Goal: Task Accomplishment & Management: Complete application form

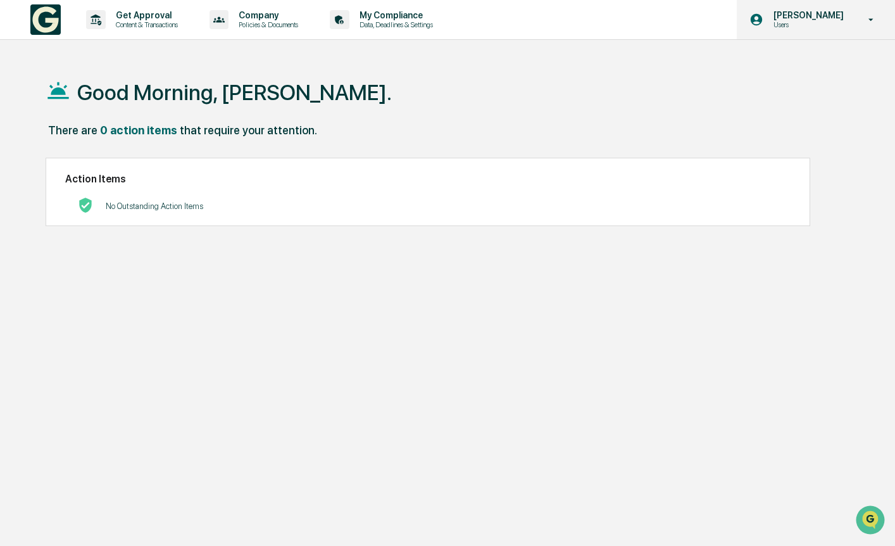
click at [810, 18] on p "[PERSON_NAME]" at bounding box center [807, 15] width 87 height 10
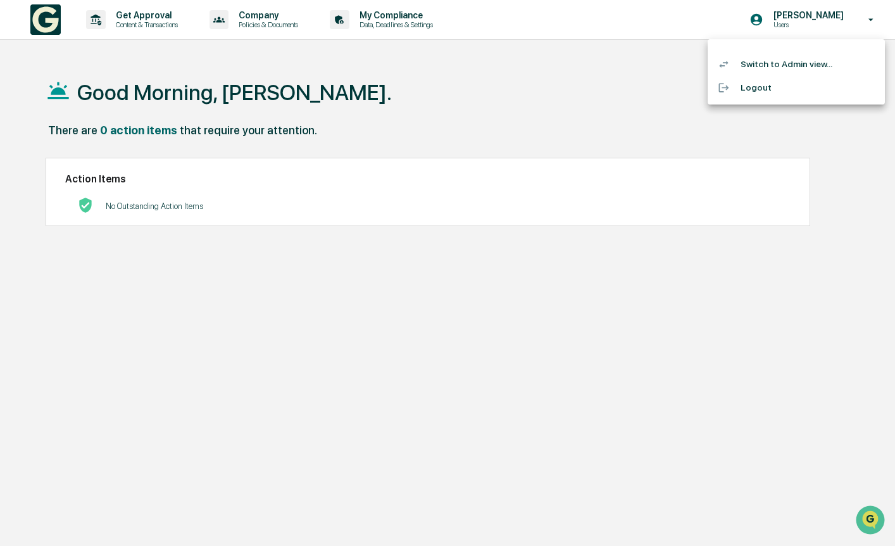
click at [769, 65] on li "Switch to Admin view..." at bounding box center [796, 64] width 177 height 23
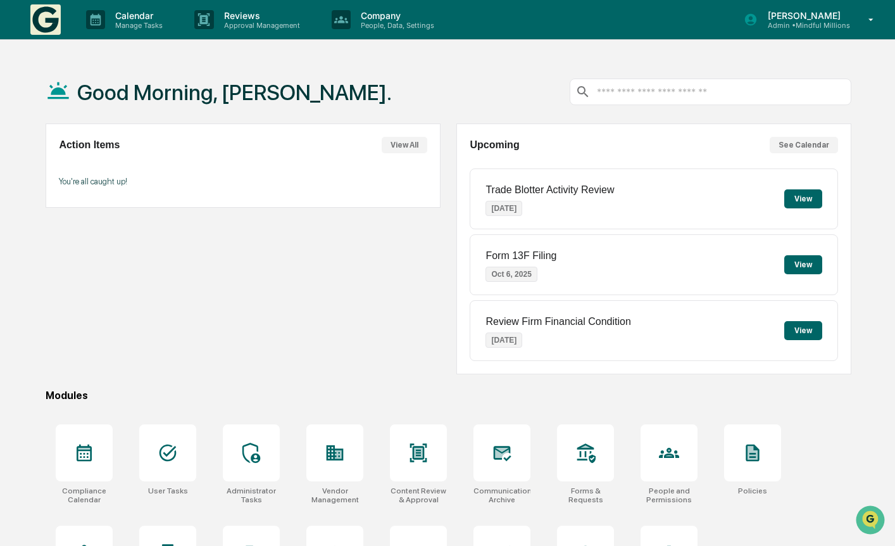
click at [798, 198] on button "View" at bounding box center [804, 198] width 38 height 19
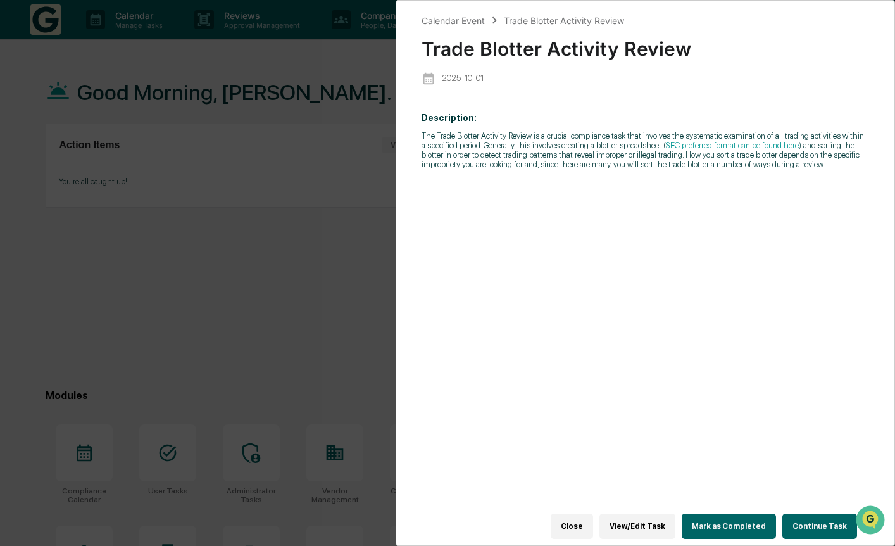
click at [795, 145] on link "SEC preferred format can be found here" at bounding box center [732, 145] width 133 height 9
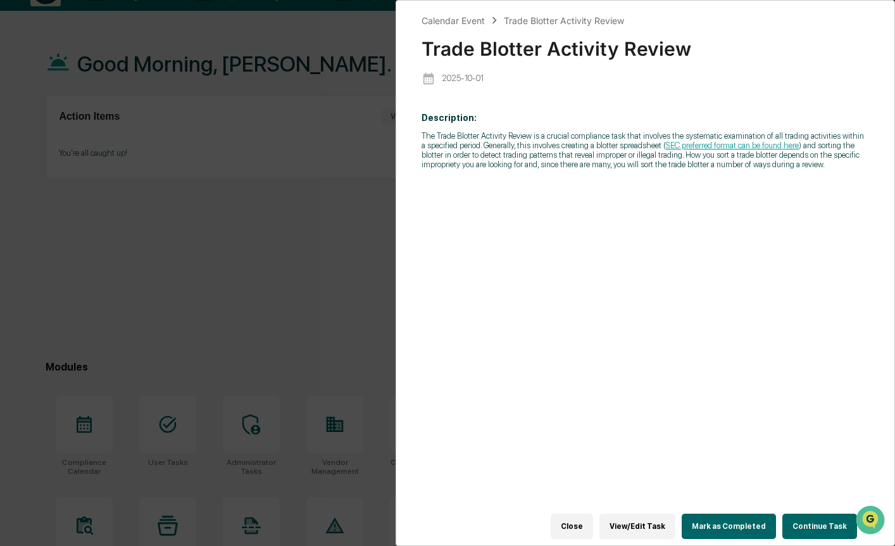
scroll to position [30, 0]
click at [726, 531] on button "Mark as Completed" at bounding box center [729, 526] width 94 height 25
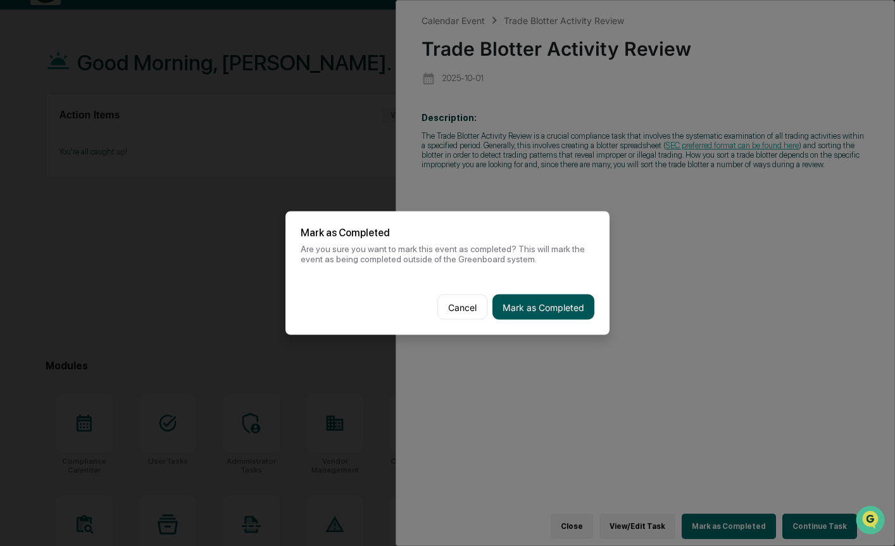
click at [572, 308] on button "Mark as Completed" at bounding box center [544, 306] width 102 height 25
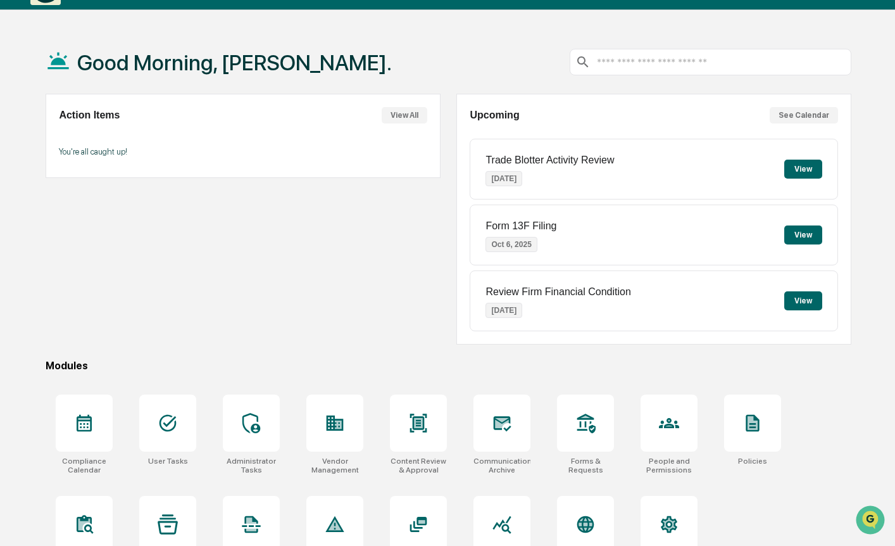
click at [511, 226] on p "Form 13F Filing" at bounding box center [521, 225] width 71 height 11
click at [807, 239] on button "View" at bounding box center [804, 234] width 38 height 19
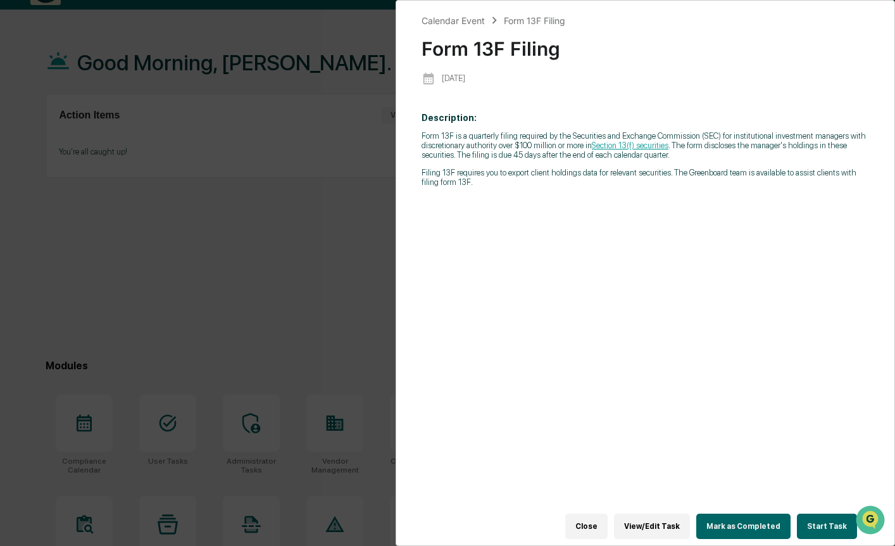
click at [732, 523] on button "Mark as Completed" at bounding box center [744, 526] width 94 height 25
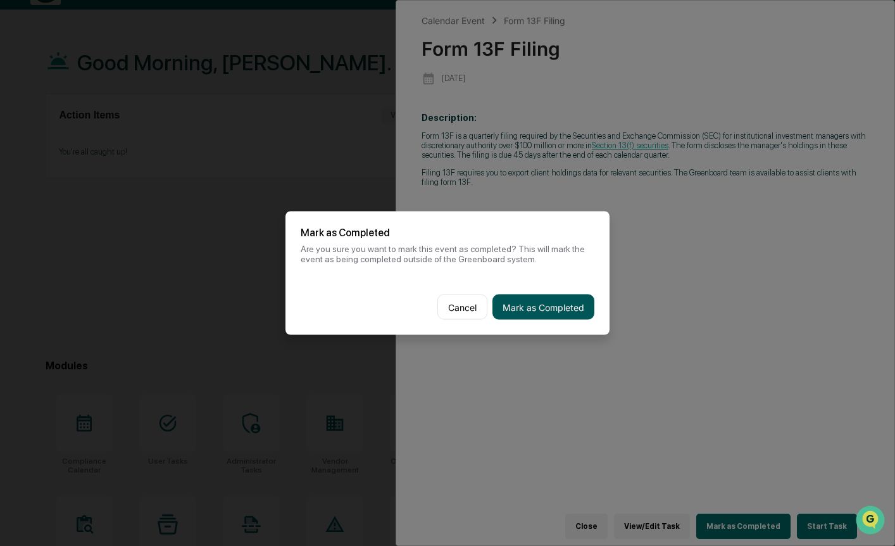
click at [520, 310] on button "Mark as Completed" at bounding box center [544, 306] width 102 height 25
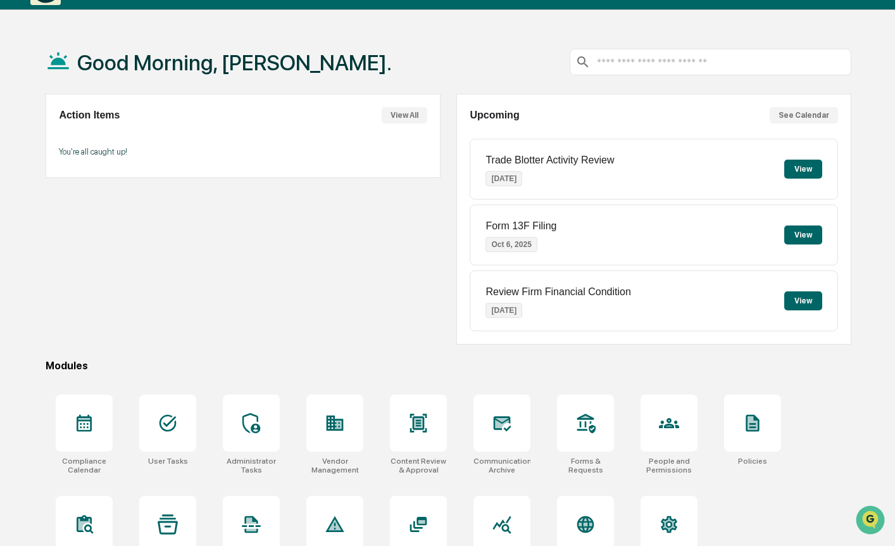
click at [703, 299] on div "Review Firm Financial Condition Oct 8, 2025 View" at bounding box center [654, 300] width 369 height 61
click at [595, 296] on p "Review Firm Financial Condition" at bounding box center [558, 291] width 145 height 11
click at [795, 294] on button "View" at bounding box center [804, 300] width 38 height 19
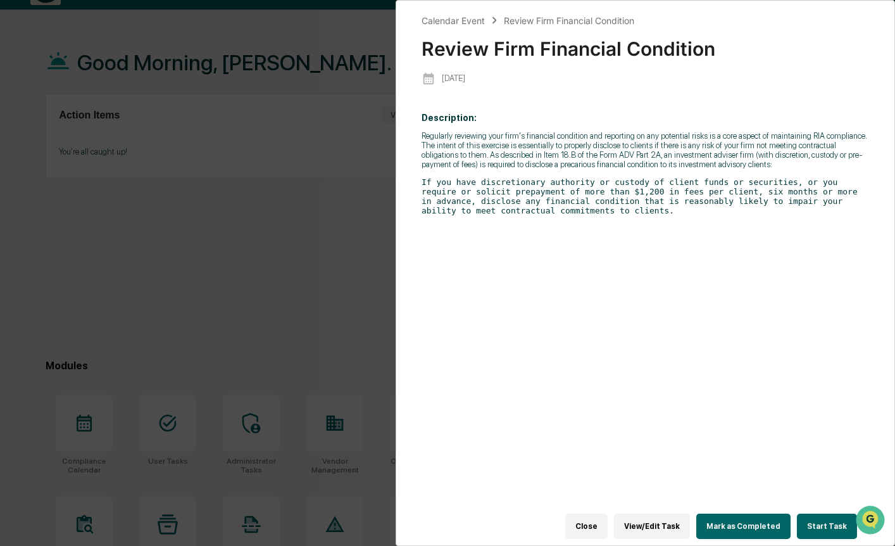
click at [596, 528] on button "Close" at bounding box center [586, 526] width 42 height 25
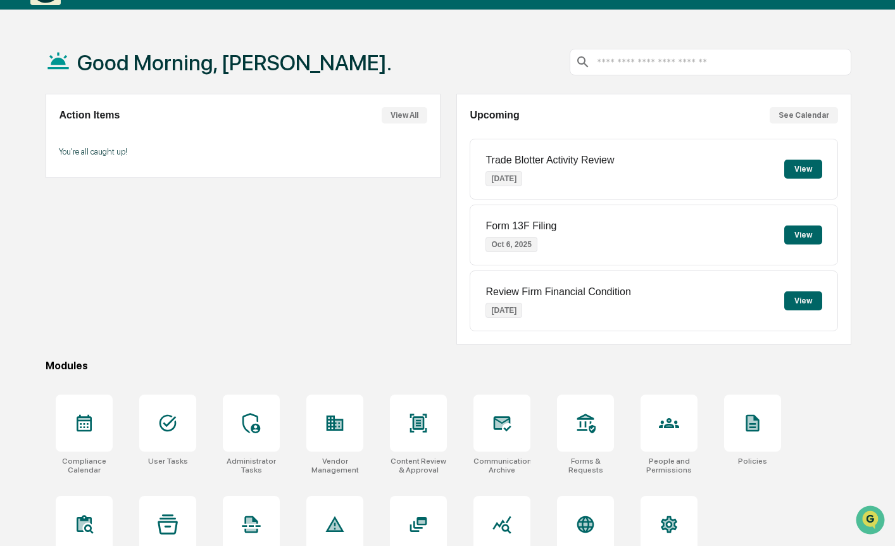
scroll to position [68, 0]
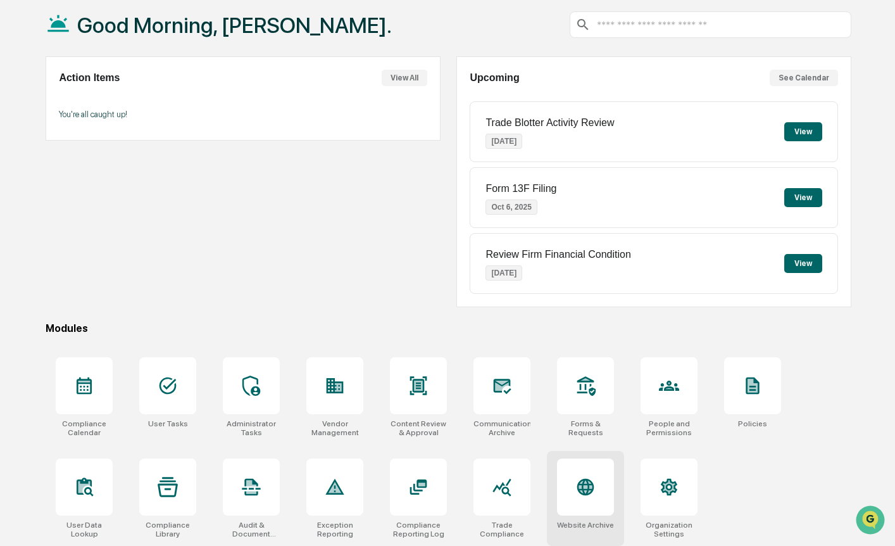
click at [588, 488] on icon at bounding box center [585, 486] width 13 height 13
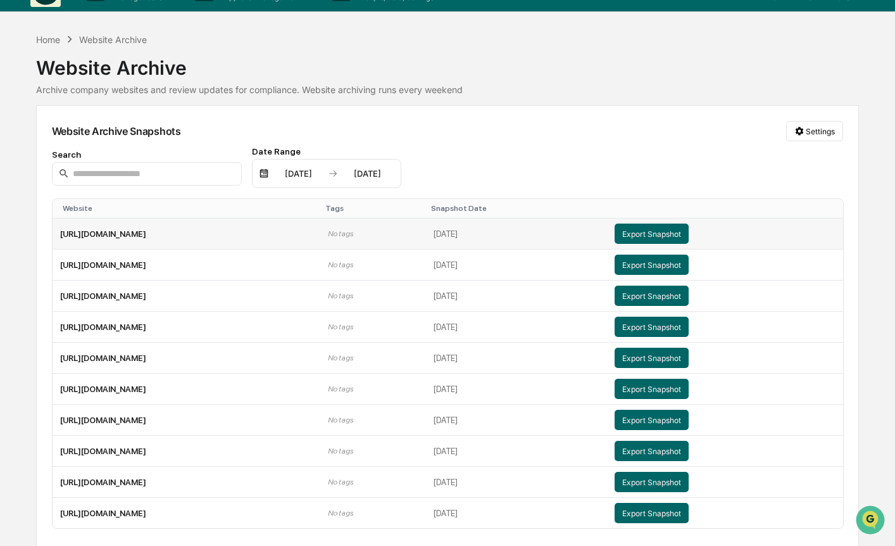
scroll to position [31, 0]
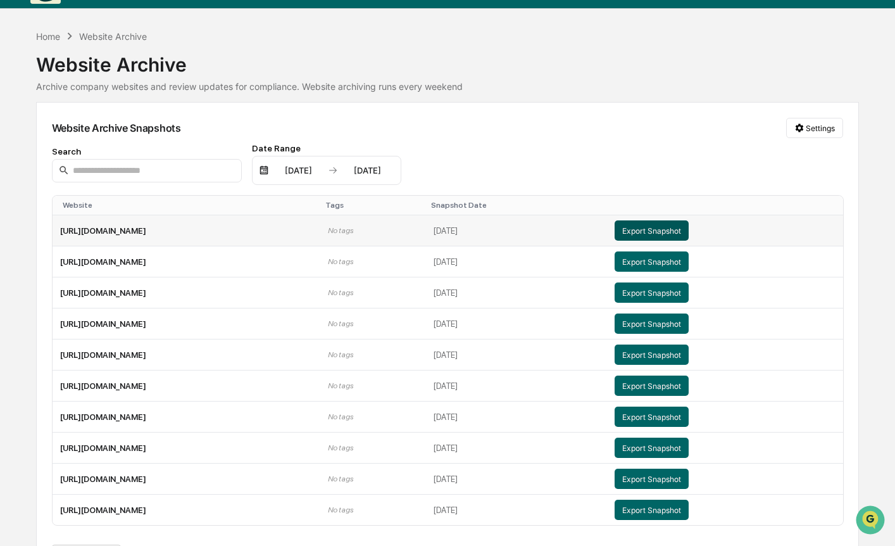
click at [671, 232] on button "Export Snapshot" at bounding box center [651, 230] width 74 height 20
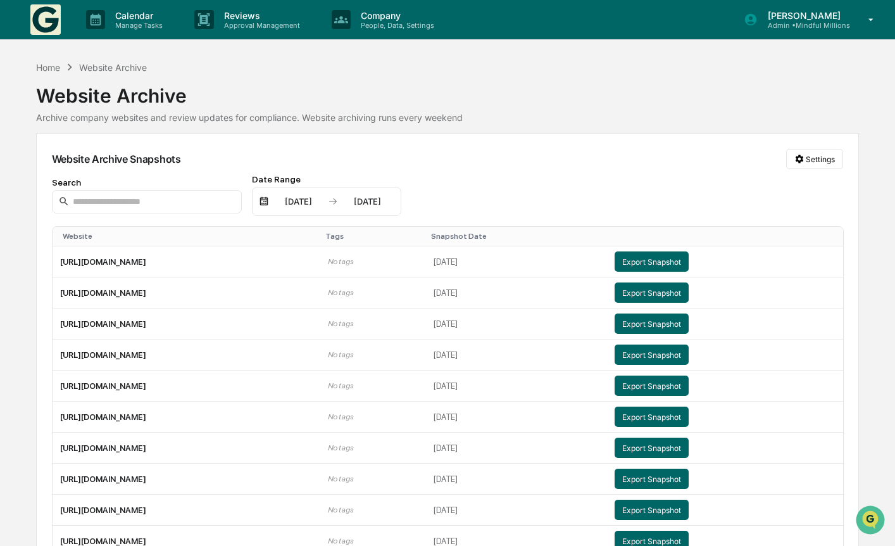
scroll to position [69, 0]
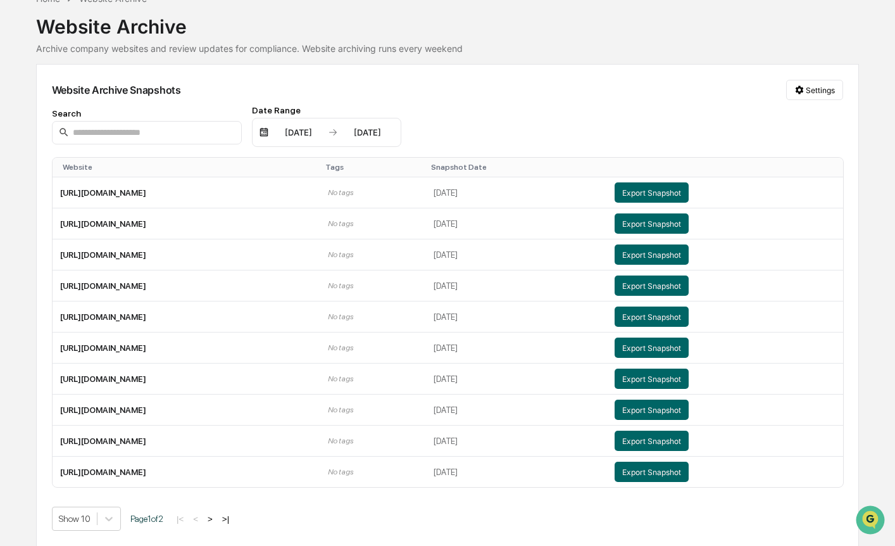
click at [177, 517] on div "Show 10 Page 1 of 2 |< < > >|" at bounding box center [448, 519] width 792 height 24
click at [217, 517] on button ">" at bounding box center [210, 518] width 13 height 11
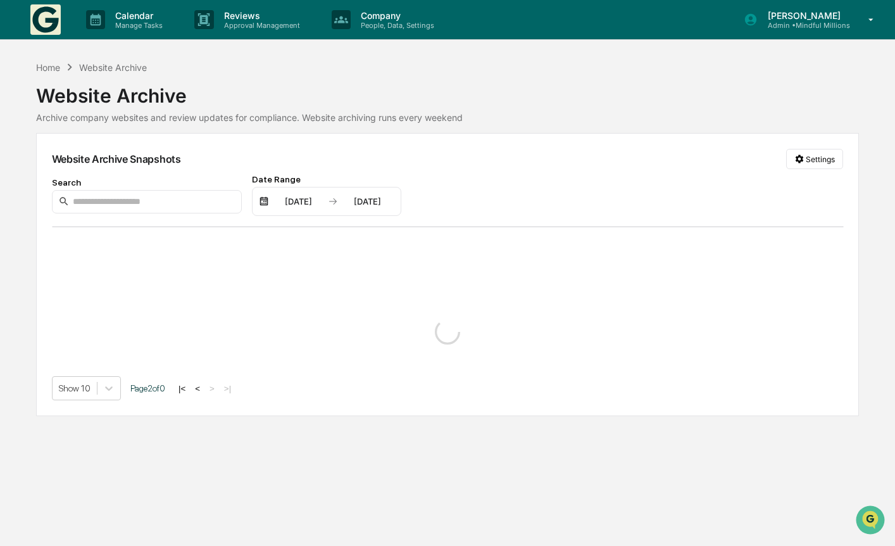
scroll to position [0, 0]
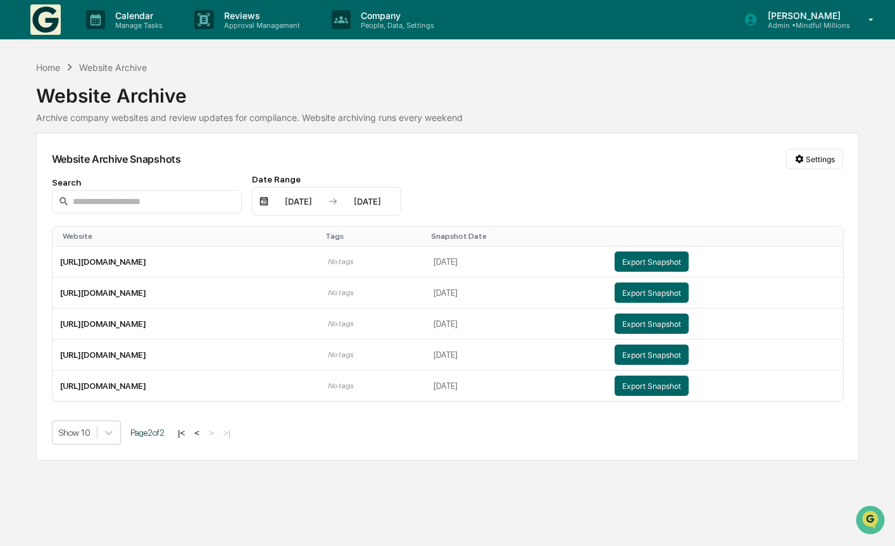
click at [99, 66] on div "Website Archive" at bounding box center [113, 67] width 68 height 11
click at [49, 66] on div "Home" at bounding box center [48, 67] width 24 height 11
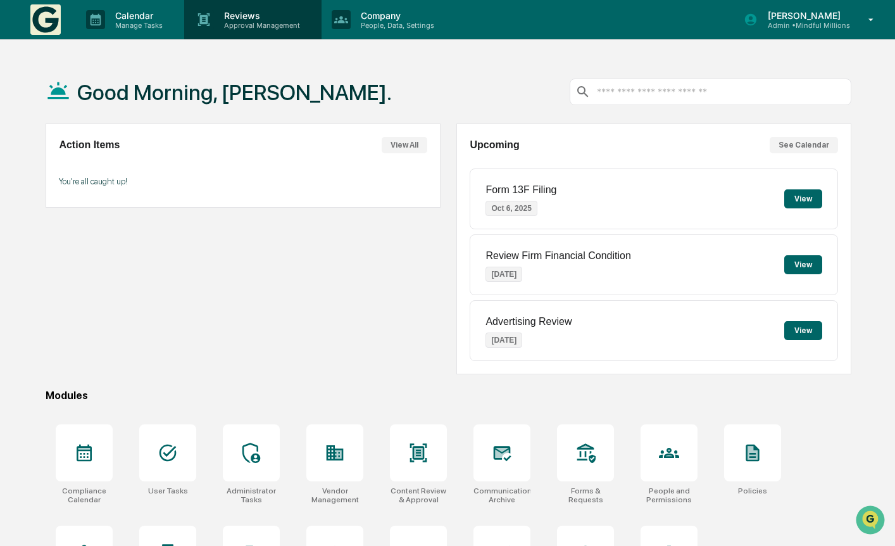
click at [247, 23] on p "Approval Management" at bounding box center [260, 25] width 92 height 9
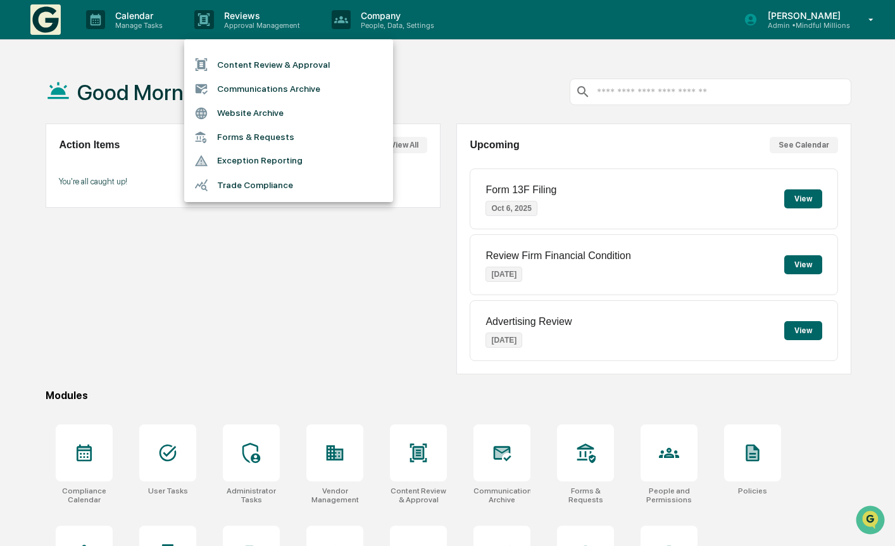
click at [257, 258] on div at bounding box center [447, 273] width 895 height 546
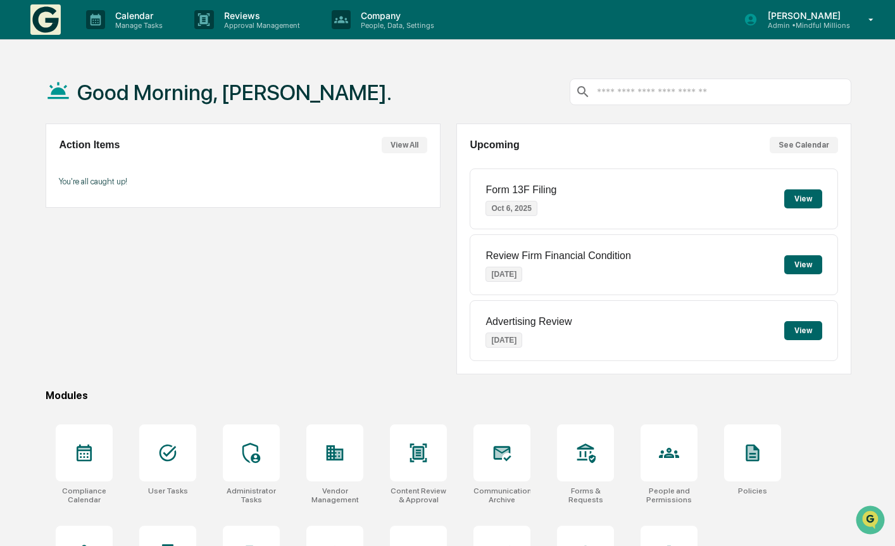
scroll to position [68, 0]
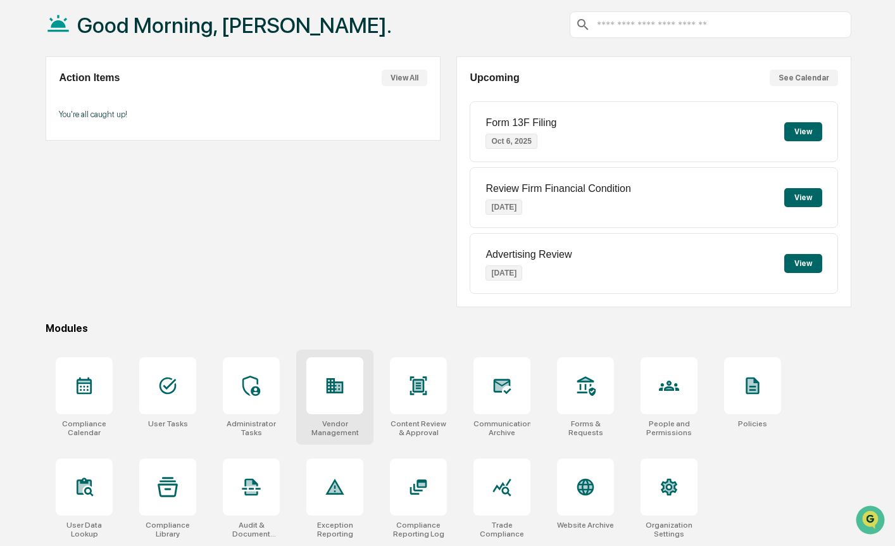
click at [326, 382] on icon at bounding box center [335, 386] width 20 height 20
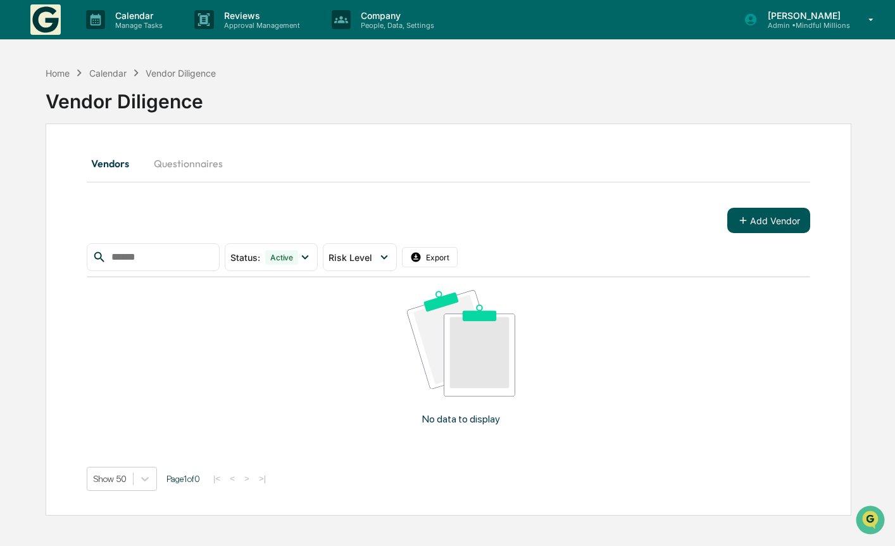
click at [768, 222] on button "Add Vendor" at bounding box center [769, 220] width 83 height 25
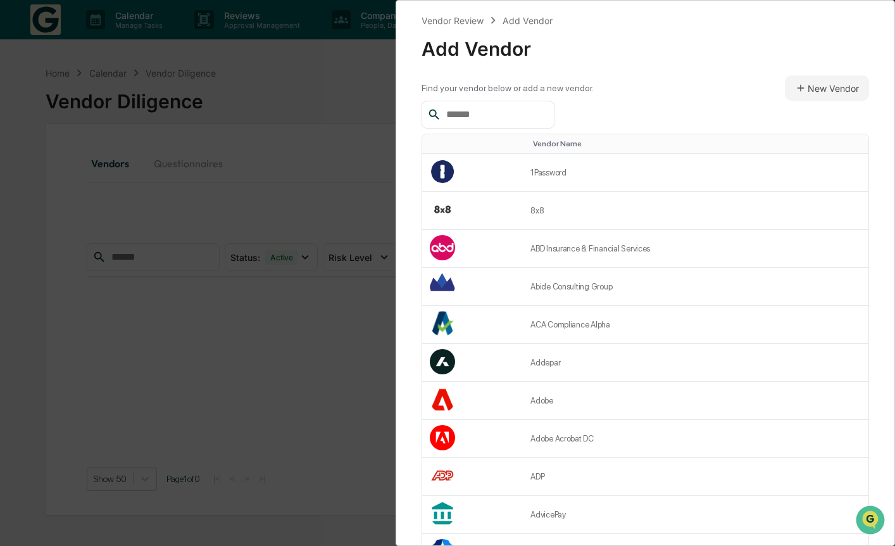
click at [531, 120] on input "text" at bounding box center [495, 114] width 108 height 16
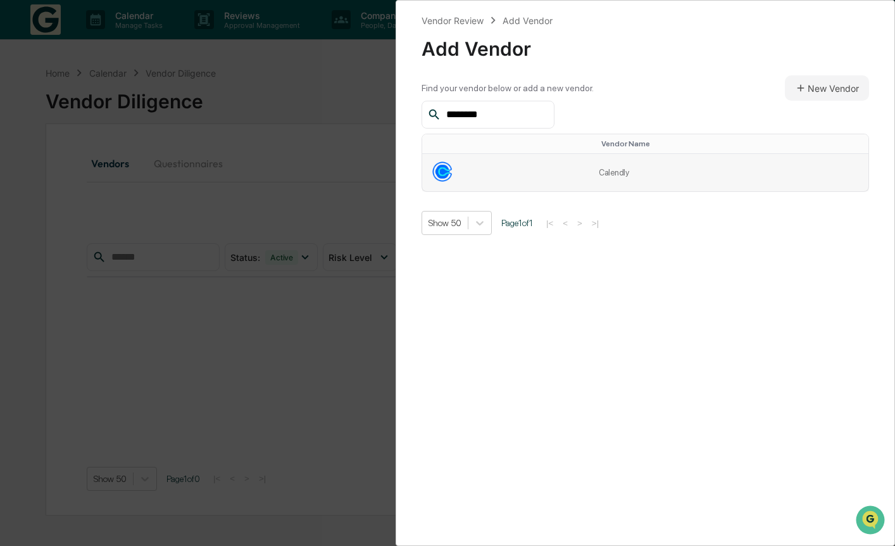
type input "********"
click at [452, 170] on img at bounding box center [442, 171] width 25 height 25
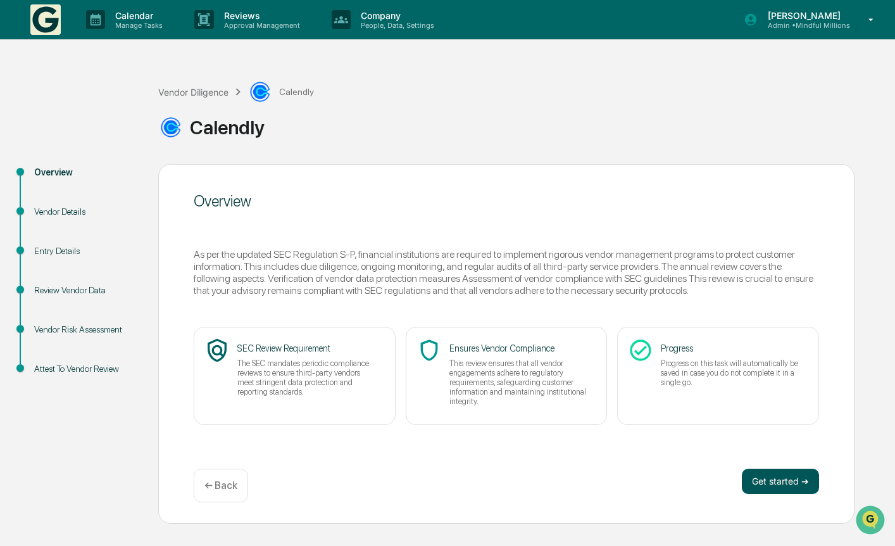
click at [766, 482] on button "Get started ➔" at bounding box center [780, 481] width 77 height 25
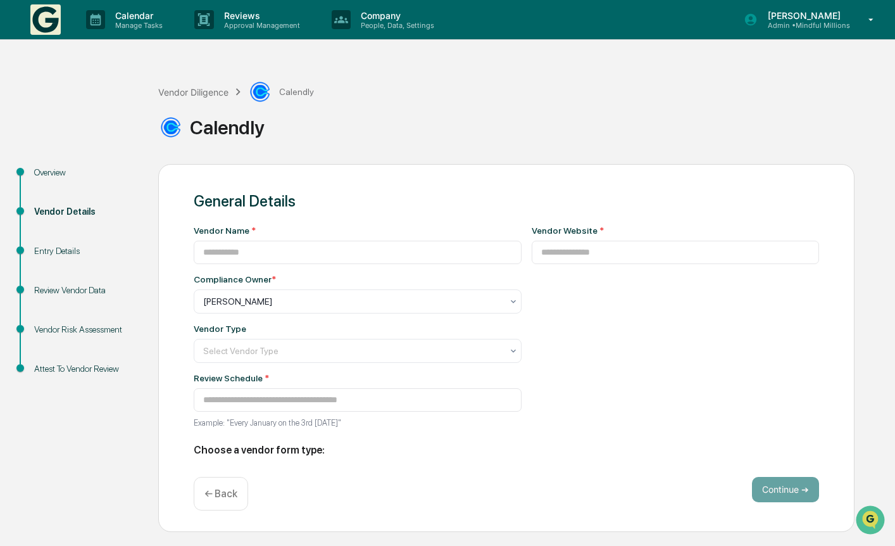
type input "********"
type input "**********"
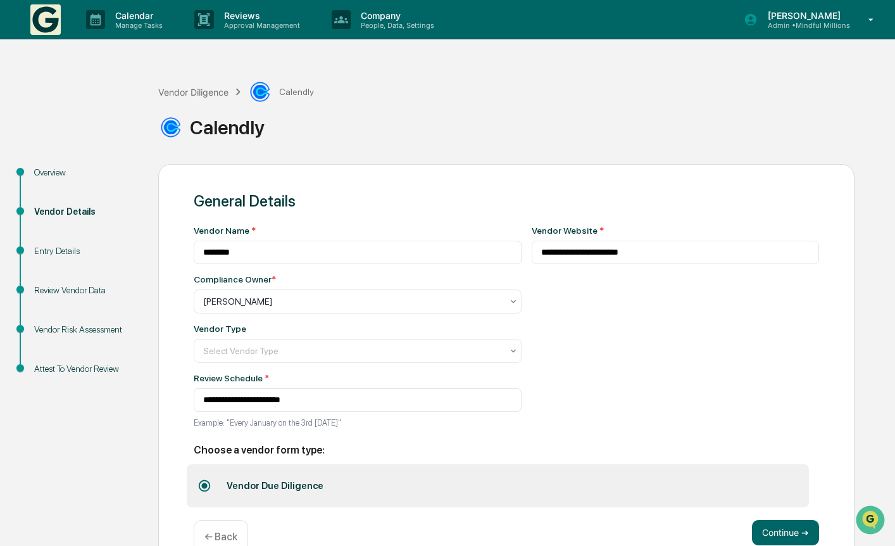
scroll to position [30, 0]
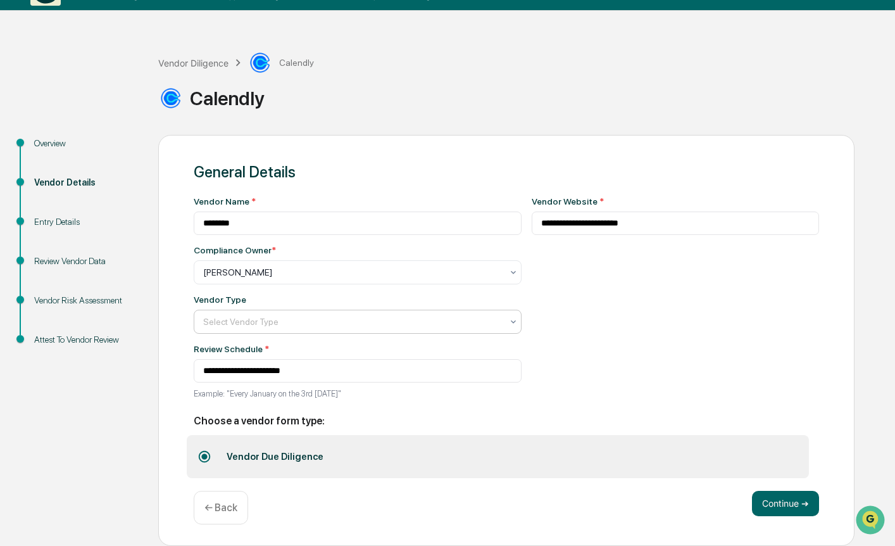
click at [397, 310] on div "Select Vendor Type" at bounding box center [358, 322] width 328 height 24
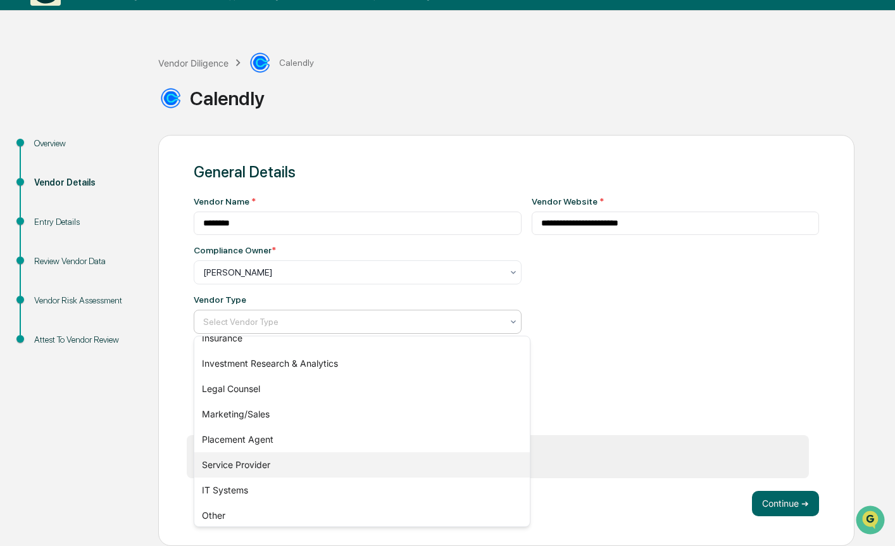
scroll to position [144, 0]
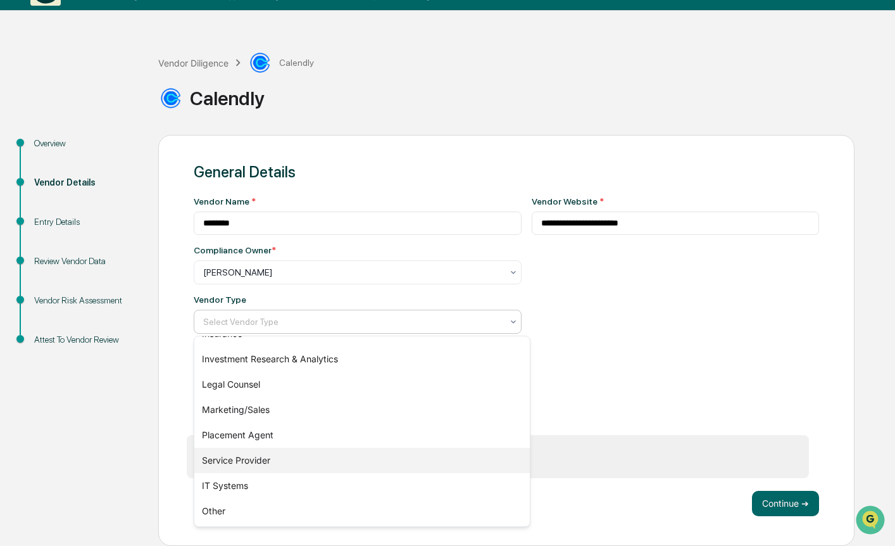
click at [341, 472] on div "Service Provider" at bounding box center [362, 460] width 336 height 25
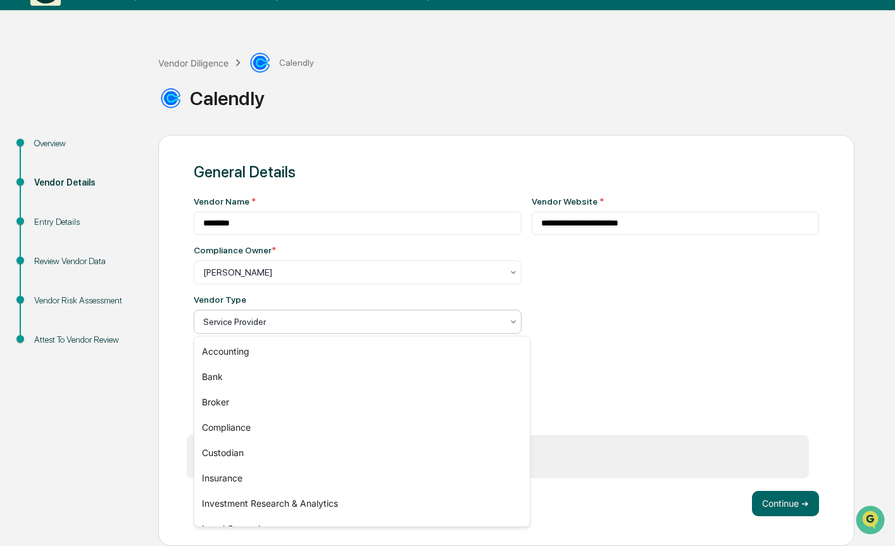
click at [361, 325] on div at bounding box center [352, 321] width 299 height 13
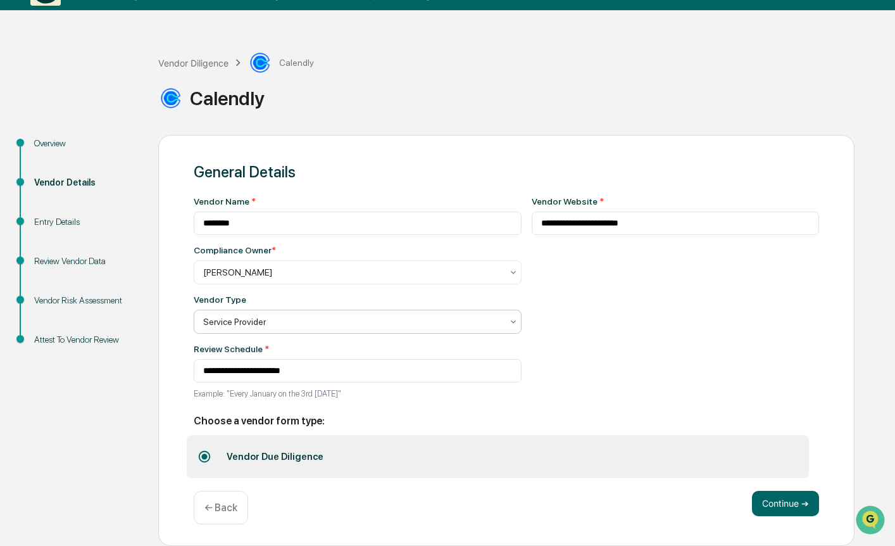
click at [216, 327] on div at bounding box center [352, 321] width 299 height 13
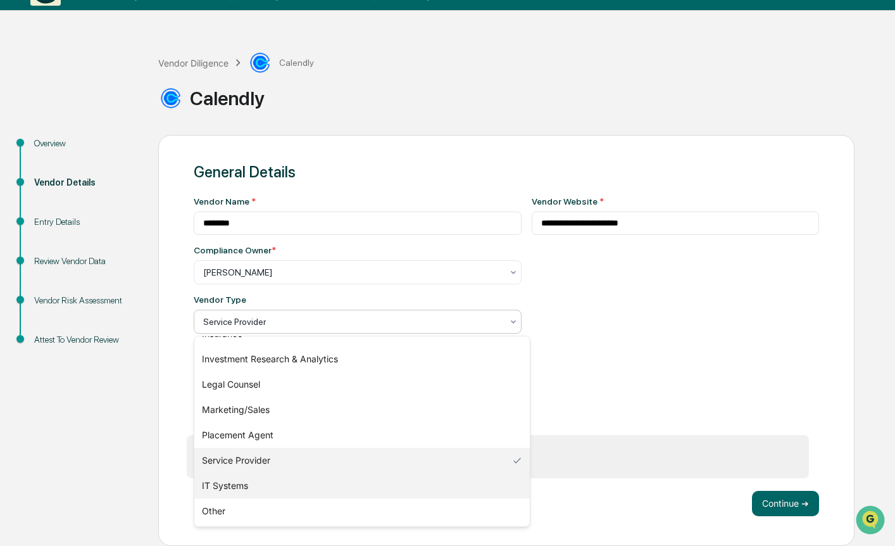
click at [234, 479] on div "IT Systems" at bounding box center [362, 485] width 336 height 25
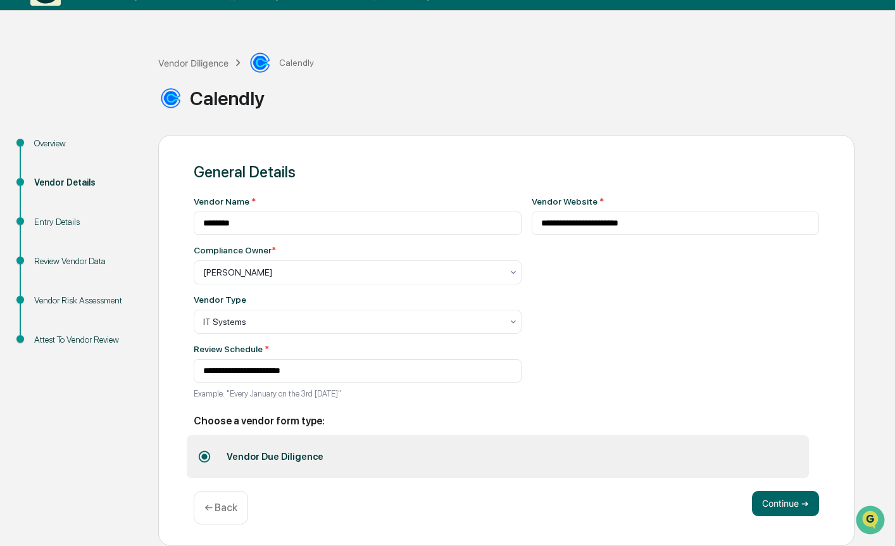
click at [643, 316] on div "**********" at bounding box center [676, 301] width 288 height 210
click at [388, 372] on input "**********" at bounding box center [358, 370] width 328 height 23
click at [243, 377] on input "**********" at bounding box center [358, 370] width 328 height 23
click at [225, 374] on input "**********" at bounding box center [358, 370] width 328 height 23
click at [263, 373] on input "**********" at bounding box center [358, 370] width 328 height 23
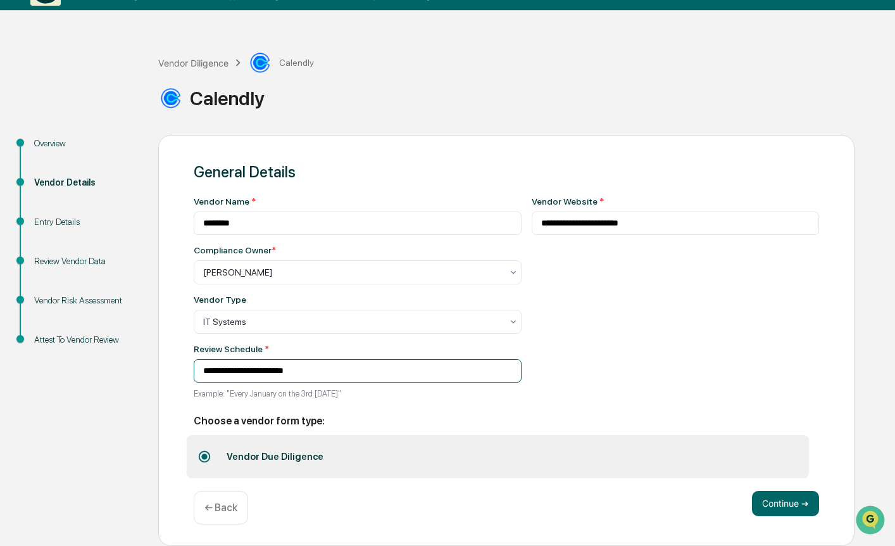
type input "**********"
click at [612, 345] on div "**********" at bounding box center [676, 301] width 288 height 210
click at [778, 500] on button "Continue ➔" at bounding box center [785, 503] width 67 height 25
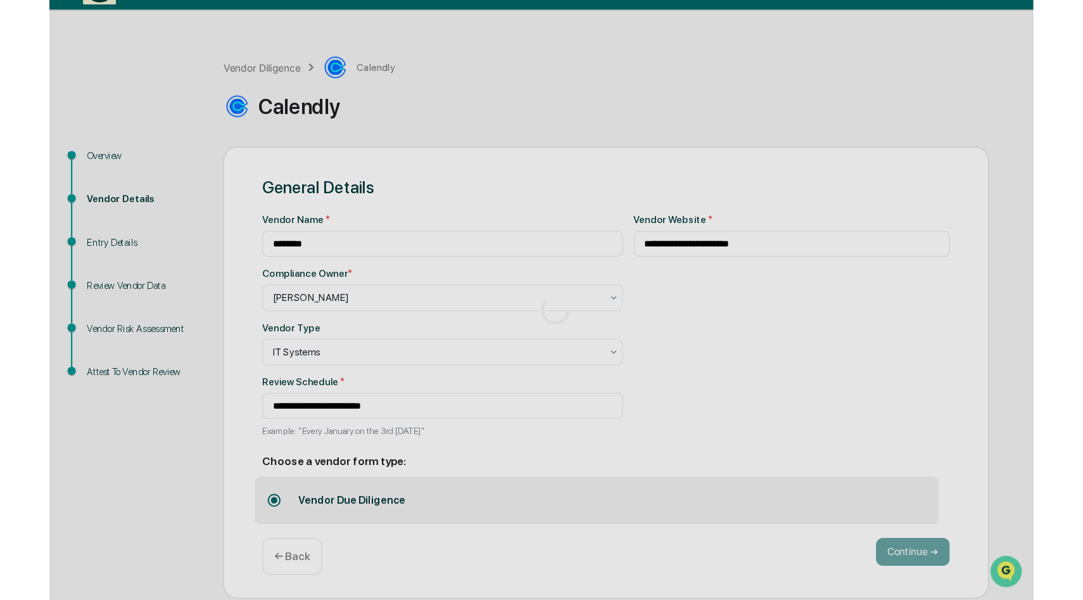
scroll to position [0, 0]
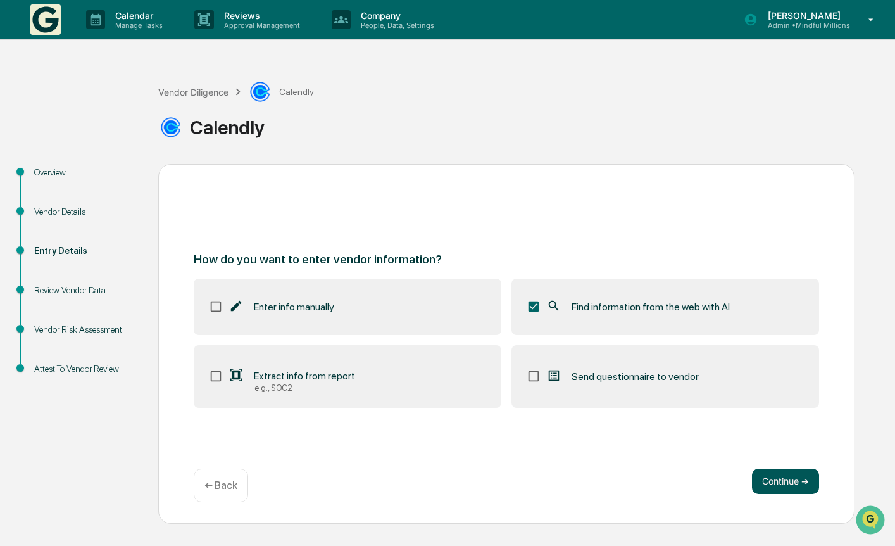
click at [776, 476] on button "Continue ➔" at bounding box center [785, 481] width 67 height 25
